Goal: Information Seeking & Learning: Find specific fact

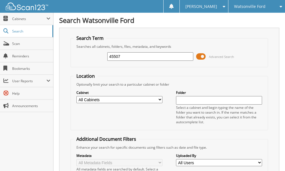
type input "45507"
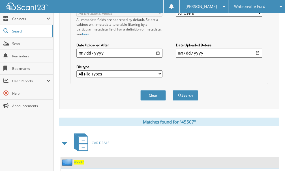
scroll to position [268, 0]
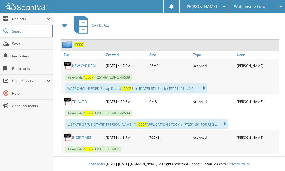
click at [87, 138] on link "INCENTIVES" at bounding box center [81, 137] width 19 height 5
click at [24, 43] on span "Scan" at bounding box center [31, 43] width 38 height 5
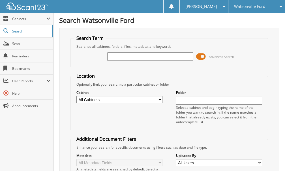
click at [253, 5] on span "Watsonville Ford" at bounding box center [249, 6] width 31 height 3
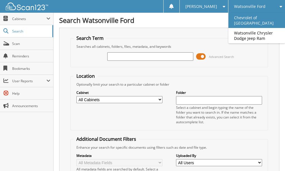
click at [247, 18] on link "Chevrolet of [GEOGRAPHIC_DATA]" at bounding box center [256, 20] width 57 height 15
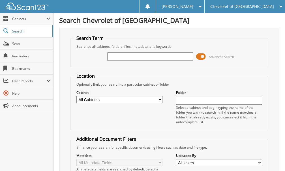
click at [124, 56] on input "text" at bounding box center [150, 56] width 86 height 8
type input "101017"
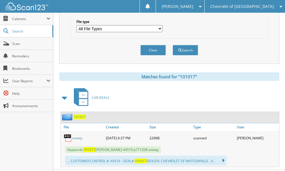
scroll to position [208, 0]
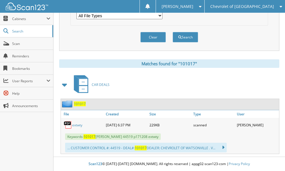
click at [79, 127] on link "extwty" at bounding box center [77, 125] width 10 height 5
click at [23, 42] on span "Scan" at bounding box center [31, 43] width 38 height 5
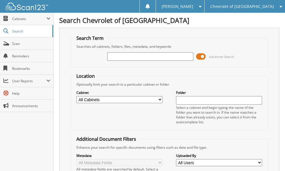
click at [125, 57] on input "text" at bounding box center [150, 56] width 86 height 8
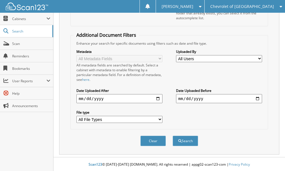
scroll to position [105, 0]
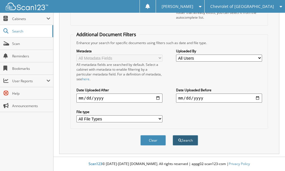
type input "104210"
click at [185, 142] on button "Search" at bounding box center [185, 140] width 25 height 10
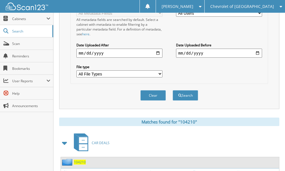
scroll to position [300, 0]
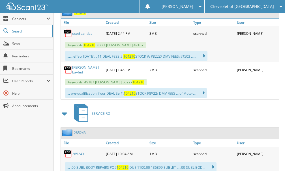
click at [78, 33] on link "used car deal" at bounding box center [82, 33] width 21 height 5
click at [21, 45] on span "Scan" at bounding box center [31, 43] width 38 height 5
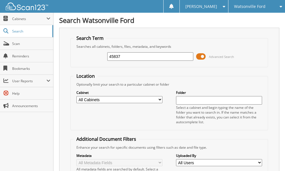
type input "45837"
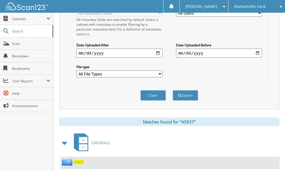
scroll to position [300, 0]
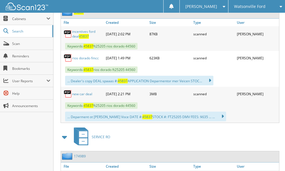
click at [86, 60] on link "rios dorado fmcc" at bounding box center [85, 58] width 27 height 5
drag, startPoint x: 30, startPoint y: 144, endPoint x: 93, endPoint y: 5, distance: 152.7
click at [31, 142] on div "Close Cabinets This Company All Companies Email Addresses" at bounding box center [26, 92] width 53 height 158
click at [19, 46] on span "Scan" at bounding box center [31, 43] width 38 height 5
